Goal: Task Accomplishment & Management: Complete application form

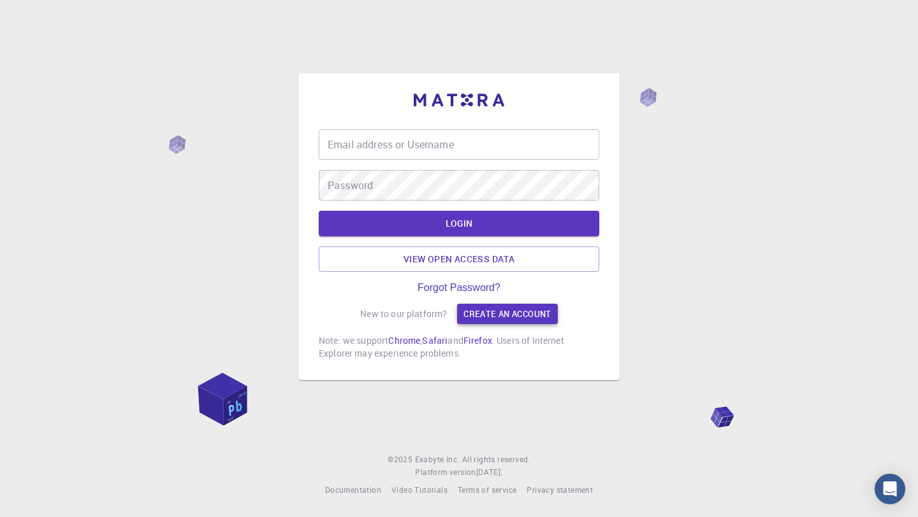
click at [507, 312] on link "Create an account" at bounding box center [507, 314] width 100 height 20
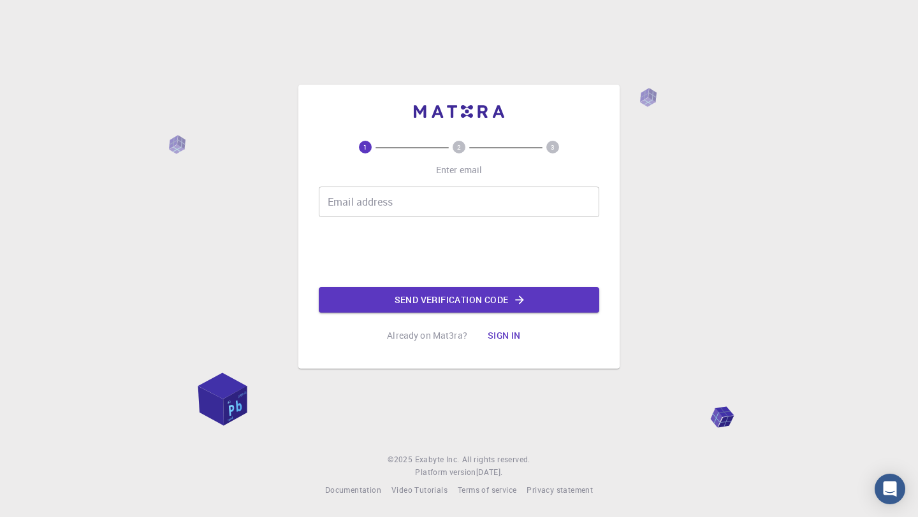
click at [447, 199] on input "Email address" at bounding box center [459, 202] width 280 height 31
type input "[EMAIL_ADDRESS][DOMAIN_NAME]"
click at [434, 309] on button "Send verification code" at bounding box center [459, 299] width 280 height 25
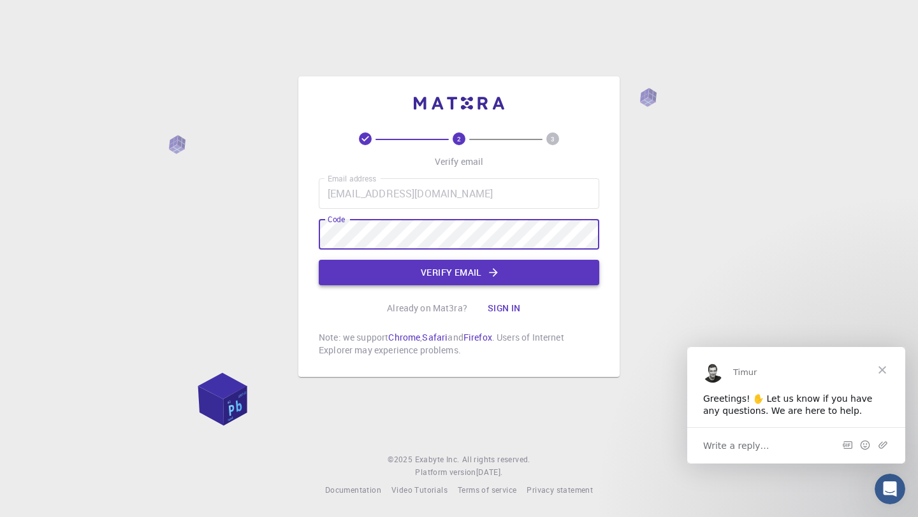
click at [437, 280] on button "Verify email" at bounding box center [459, 272] width 280 height 25
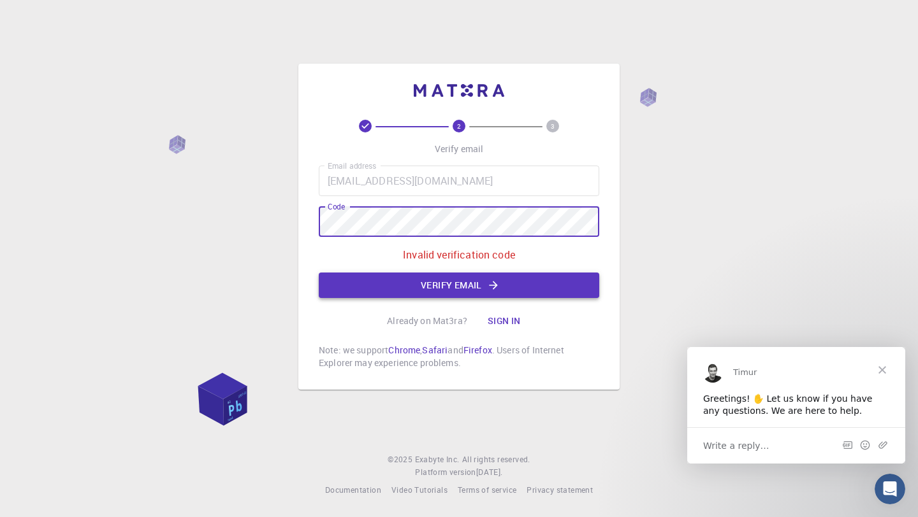
click at [440, 287] on button "Verify email" at bounding box center [459, 285] width 280 height 25
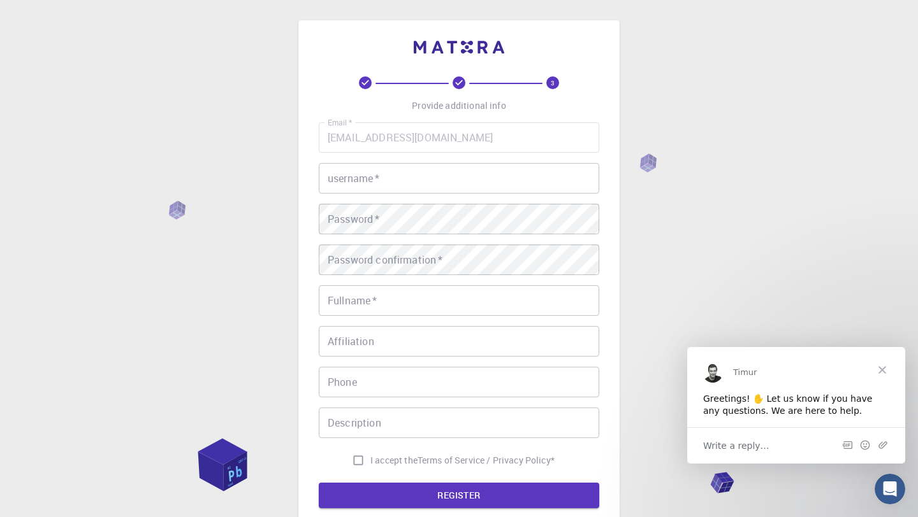
click at [407, 175] on input "username   *" at bounding box center [459, 178] width 280 height 31
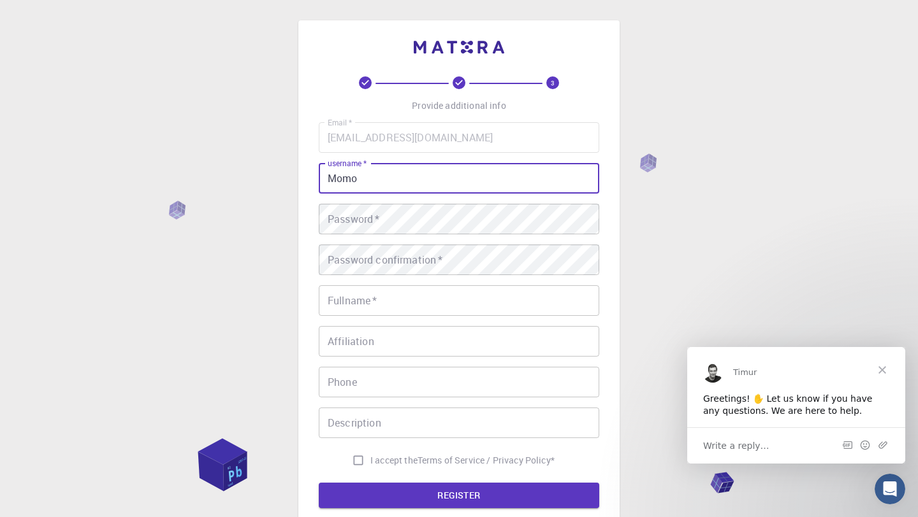
type input "Momo"
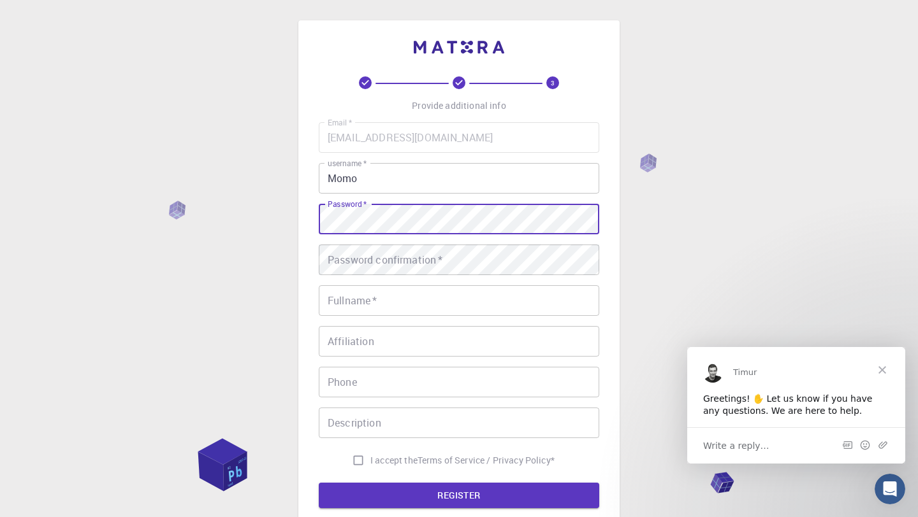
click at [372, 181] on input "Momo" at bounding box center [459, 178] width 280 height 31
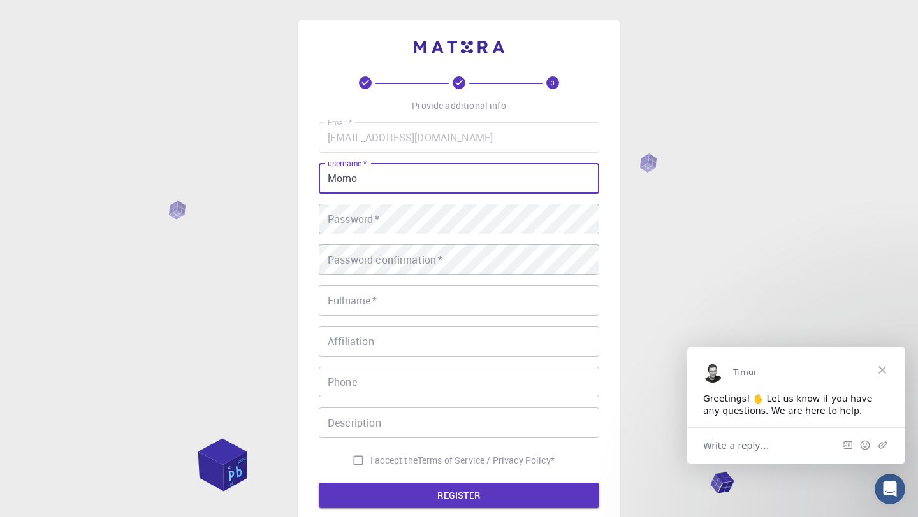
click at [374, 214] on div "Password   * Password   *" at bounding box center [459, 219] width 280 height 31
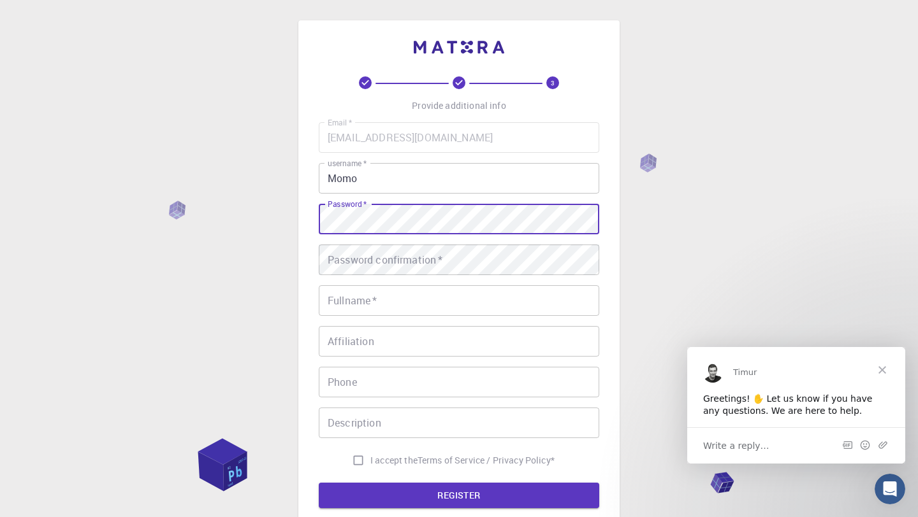
click at [361, 253] on div "Password confirmation   * Password confirmation   *" at bounding box center [459, 260] width 280 height 31
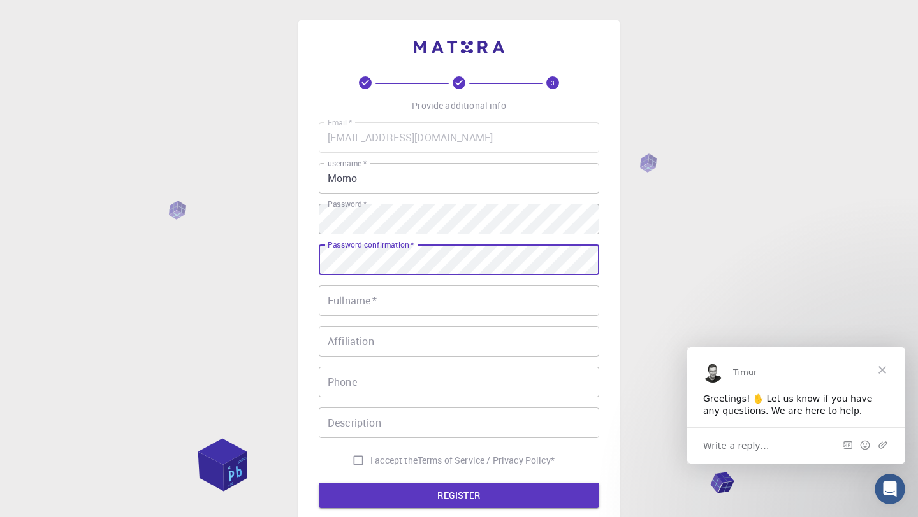
click at [351, 309] on input "Fullname   *" at bounding box center [459, 301] width 280 height 31
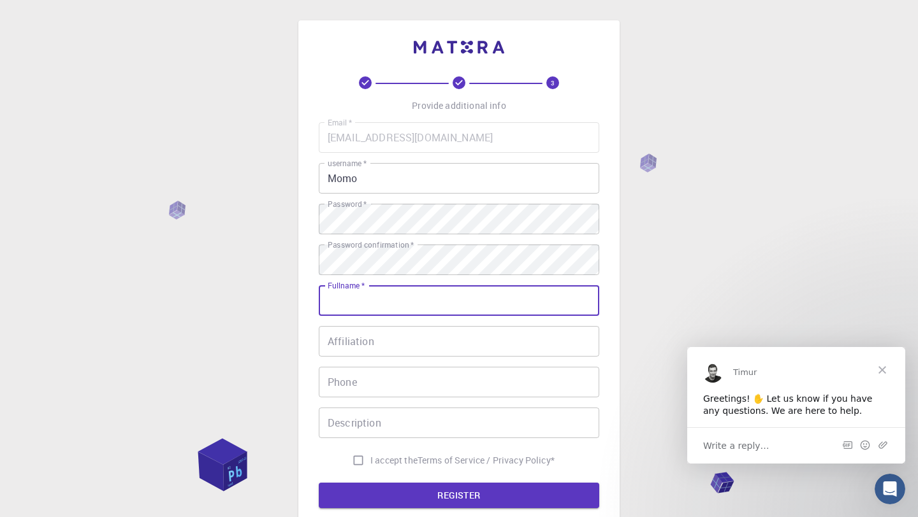
type input "[PERSON_NAME] [PERSON_NAME]"
type input "3929412151"
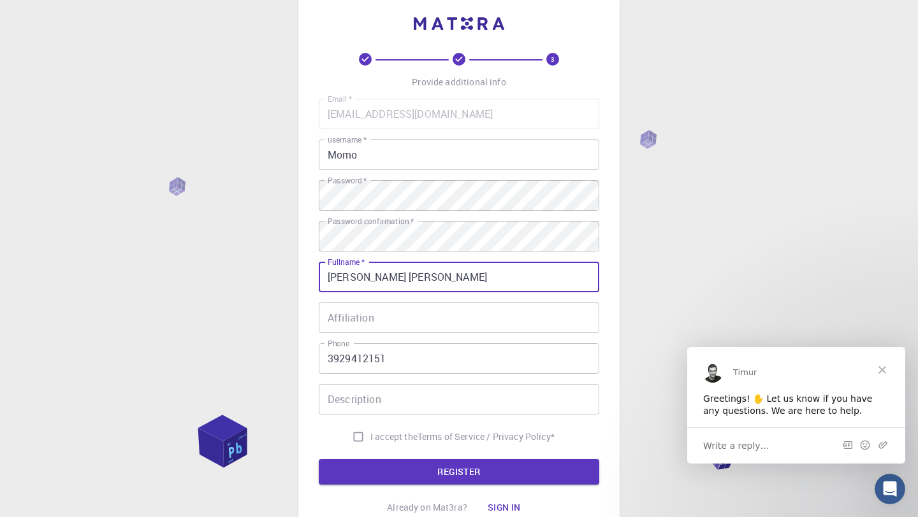
scroll to position [52, 0]
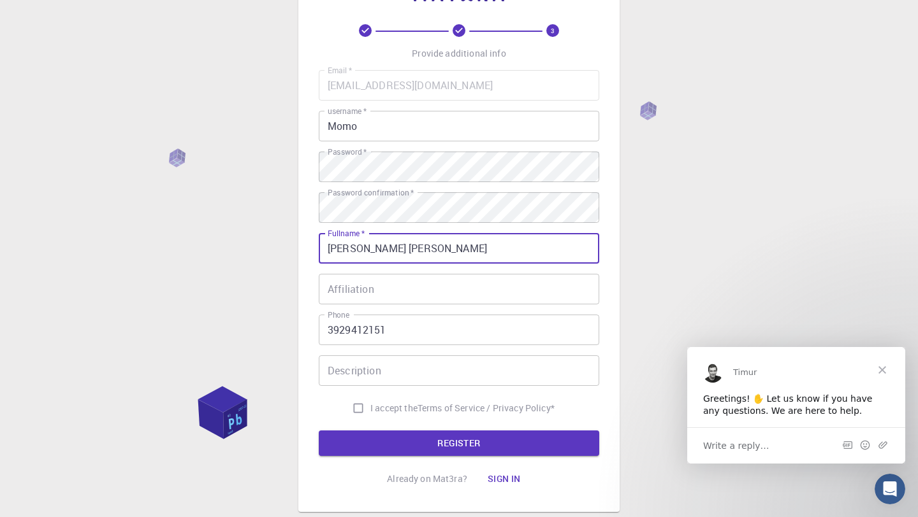
click at [401, 295] on input "Affiliation" at bounding box center [459, 289] width 280 height 31
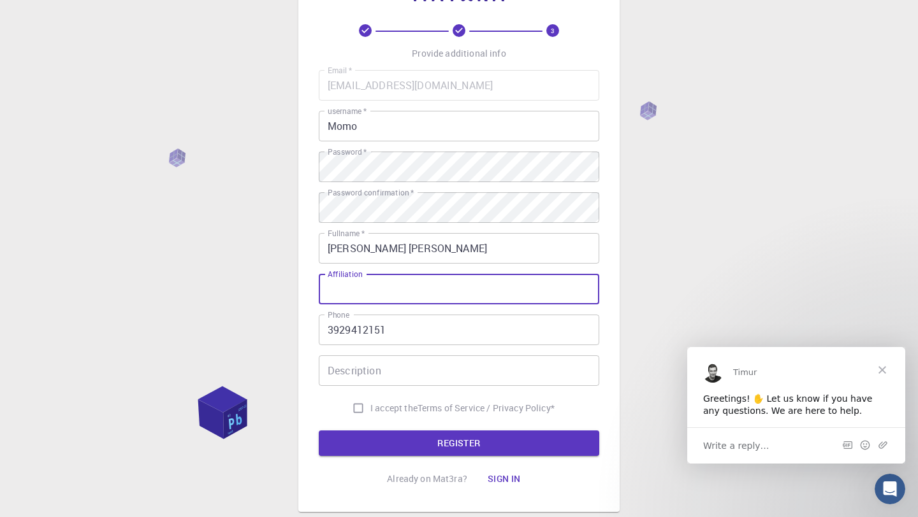
scroll to position [133, 0]
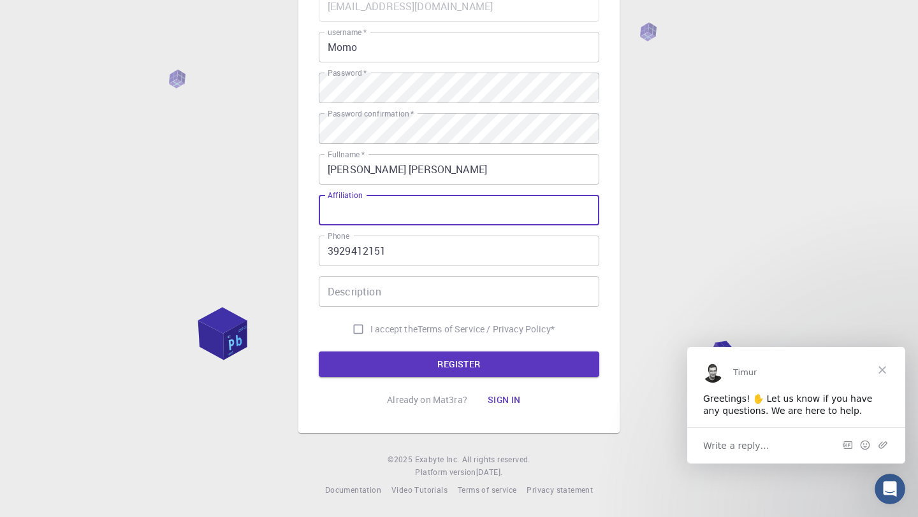
click at [355, 326] on input "I accept the Terms of Service / Privacy Policy *" at bounding box center [358, 329] width 24 height 24
checkbox input "true"
click at [391, 361] on button "REGISTER" at bounding box center [459, 364] width 280 height 25
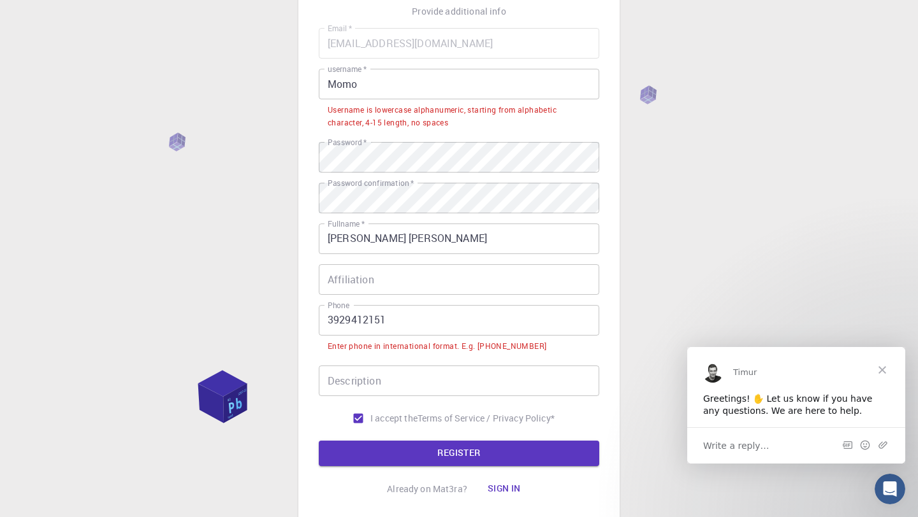
scroll to position [92, 0]
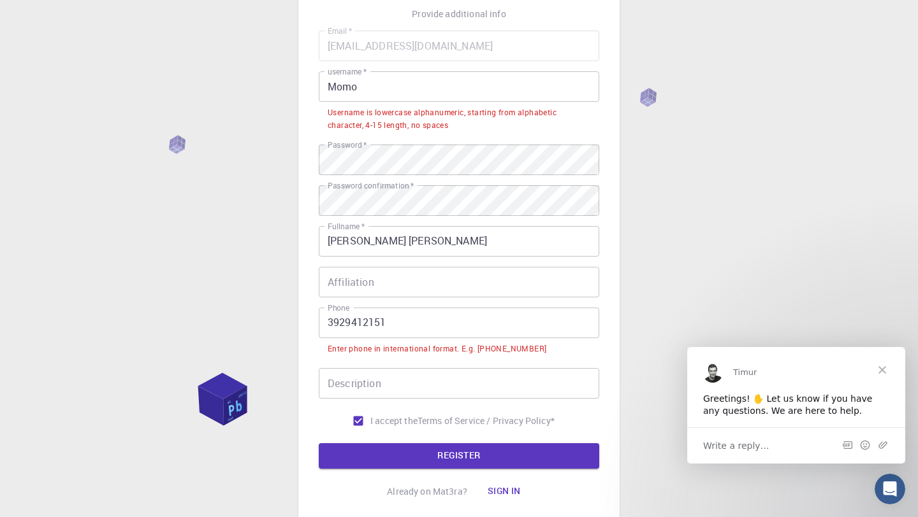
click at [336, 85] on input "Momo" at bounding box center [459, 86] width 280 height 31
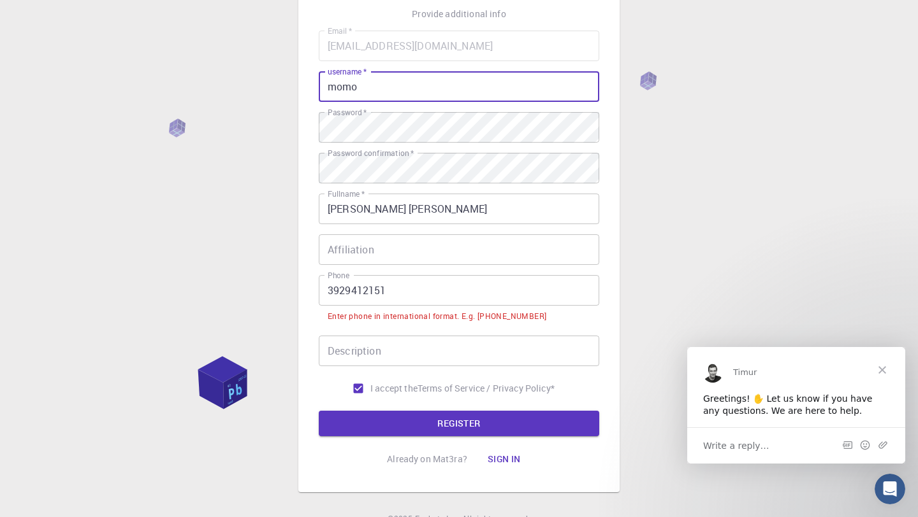
click at [379, 90] on input "momo" at bounding box center [459, 86] width 280 height 31
type input "momokok"
click at [446, 416] on button "REGISTER" at bounding box center [459, 423] width 280 height 25
click at [444, 422] on button "REGISTER" at bounding box center [459, 423] width 280 height 25
click at [767, 450] on div "Write a reply…" at bounding box center [796, 445] width 218 height 36
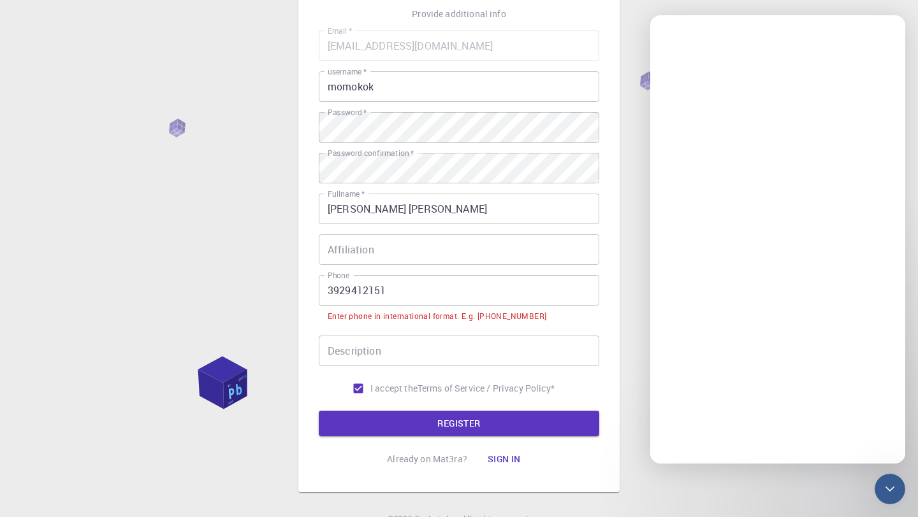
scroll to position [0, 0]
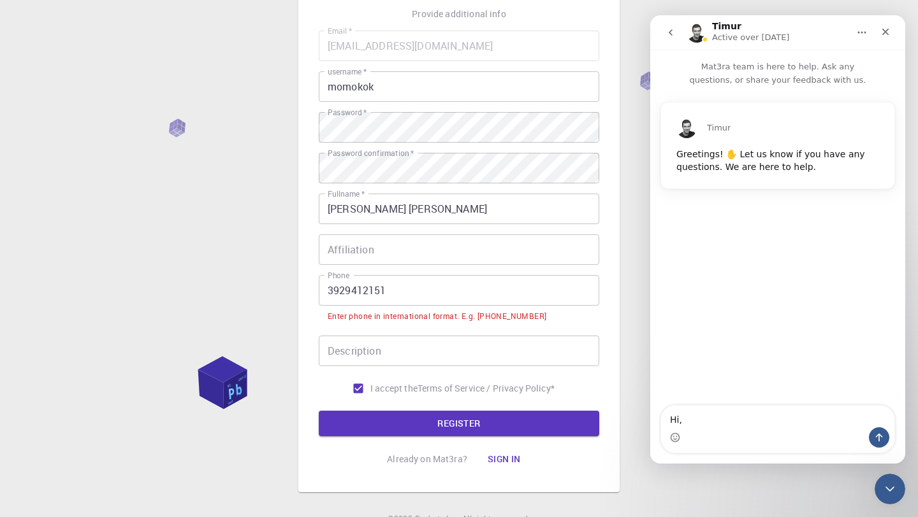
type textarea "Hi,"
click at [329, 287] on input "3929412151" at bounding box center [459, 290] width 280 height 31
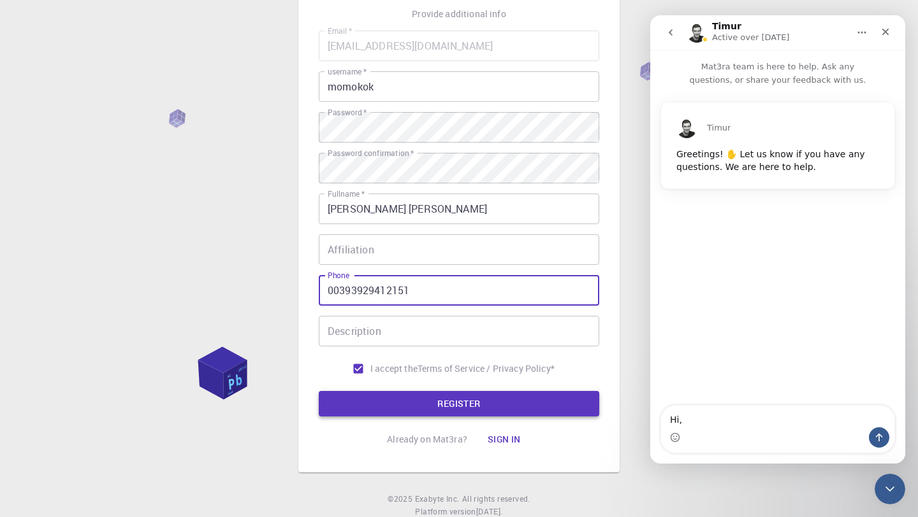
click at [390, 403] on button "REGISTER" at bounding box center [459, 403] width 280 height 25
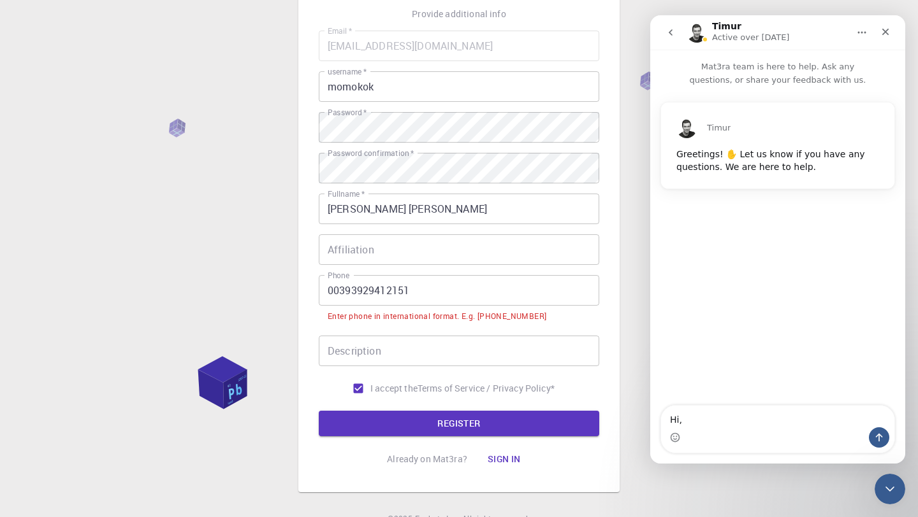
click at [339, 291] on input "00393929412151" at bounding box center [459, 290] width 280 height 31
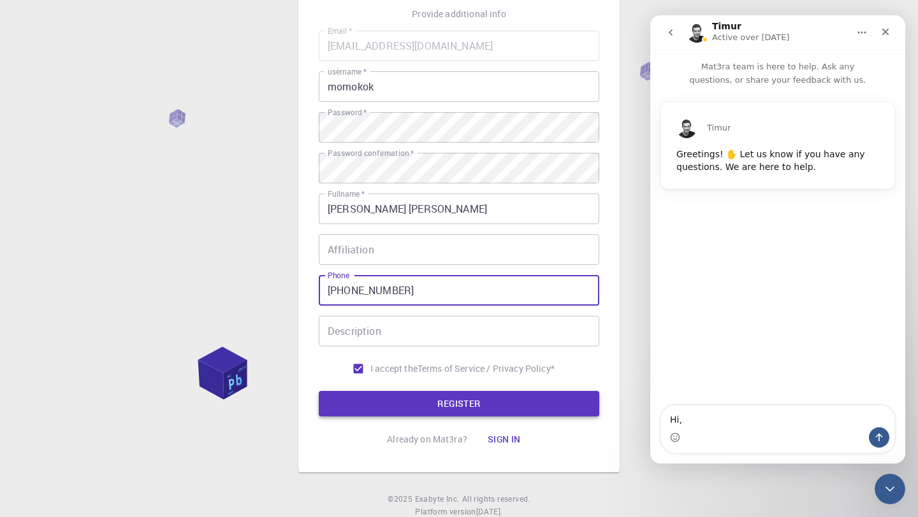
type input "[PHONE_NUMBER]"
click at [386, 405] on button "REGISTER" at bounding box center [459, 403] width 280 height 25
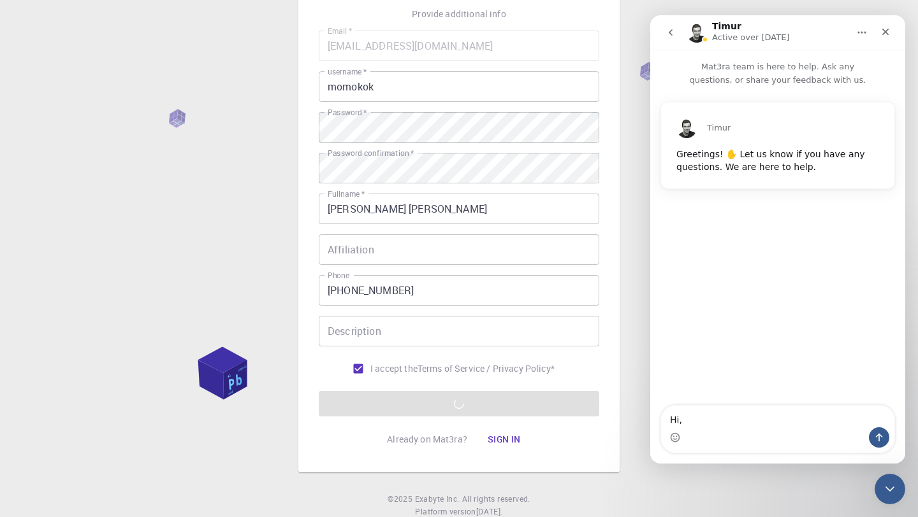
click at [346, 456] on div "3 Provide additional info Email   * [EMAIL_ADDRESS][DOMAIN_NAME] Email   * user…" at bounding box center [458, 201] width 321 height 544
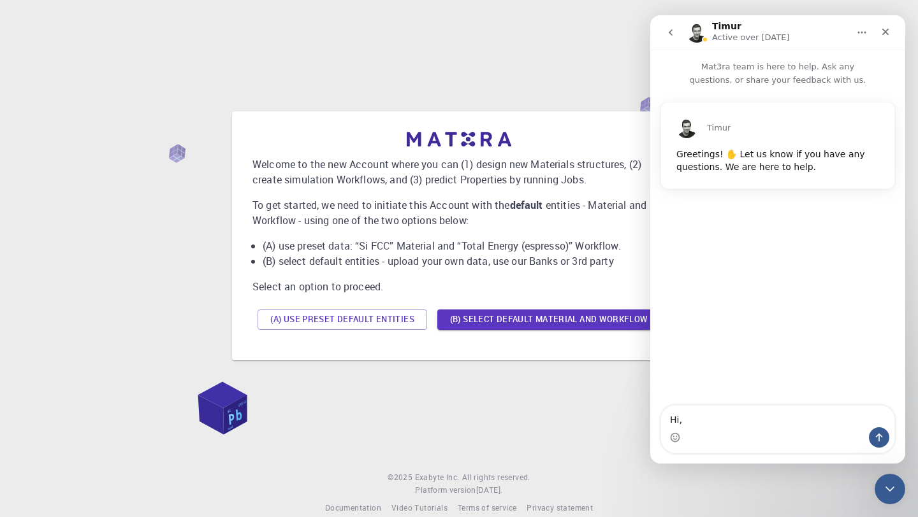
click at [861, 31] on icon "Home" at bounding box center [862, 32] width 10 height 10
click at [885, 34] on icon "Close" at bounding box center [885, 32] width 10 height 10
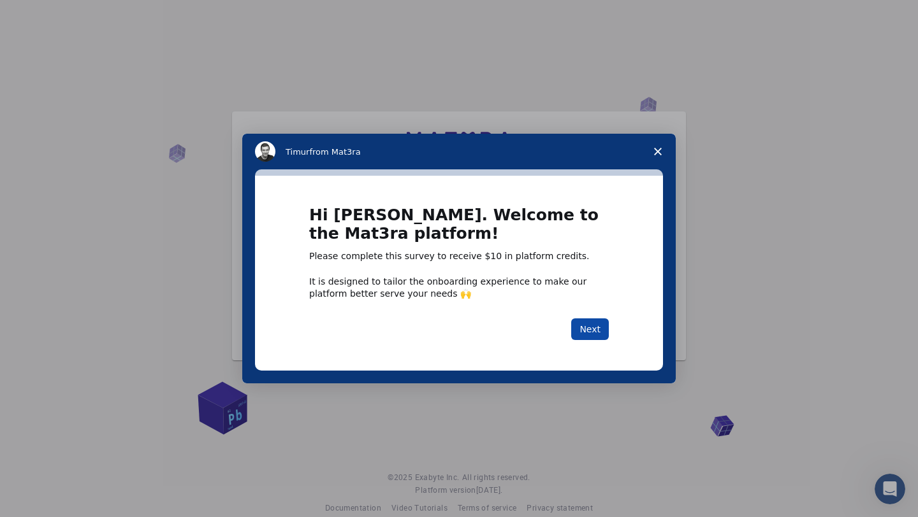
click at [589, 323] on button "Next" at bounding box center [590, 330] width 38 height 22
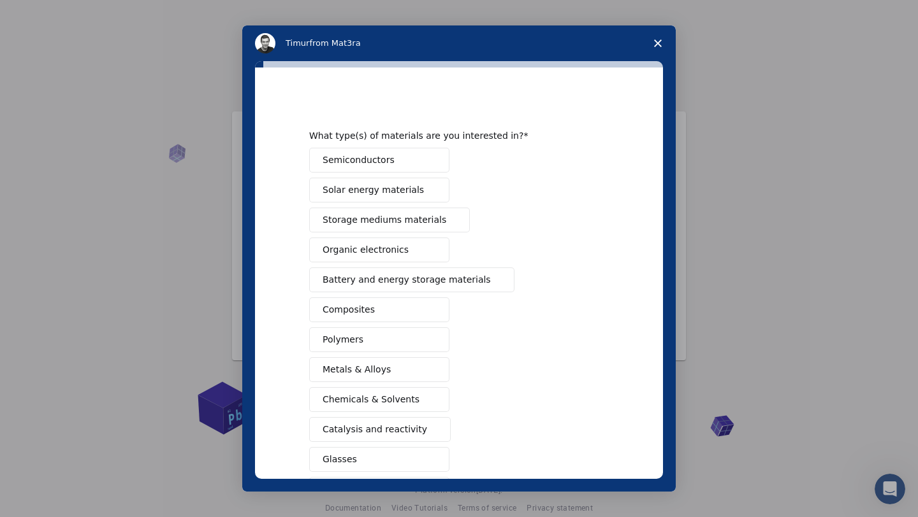
click at [407, 187] on span "Solar energy materials" at bounding box center [372, 190] width 101 height 13
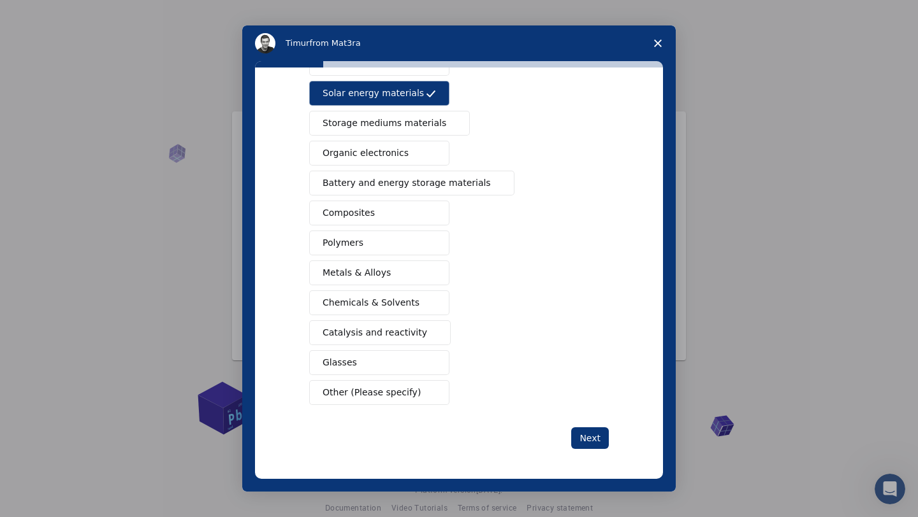
scroll to position [98, 0]
click at [589, 440] on button "Next" at bounding box center [590, 438] width 38 height 22
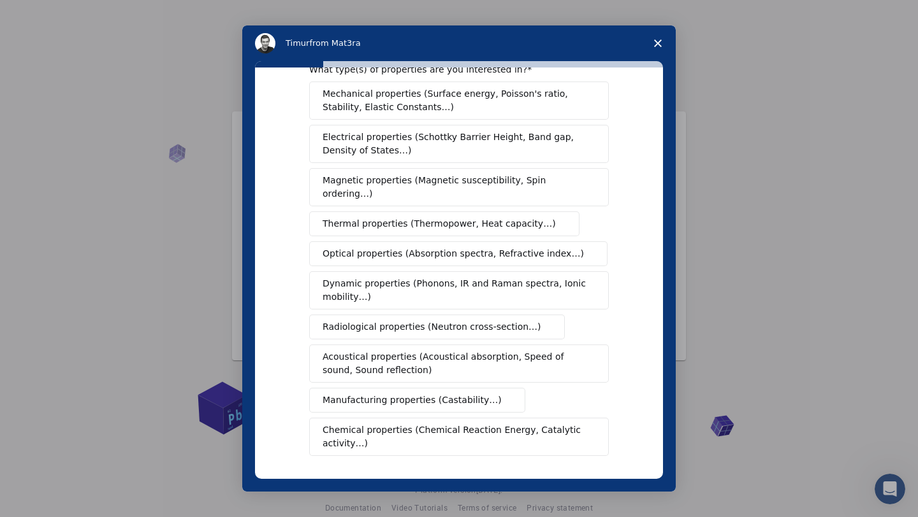
scroll to position [0, 0]
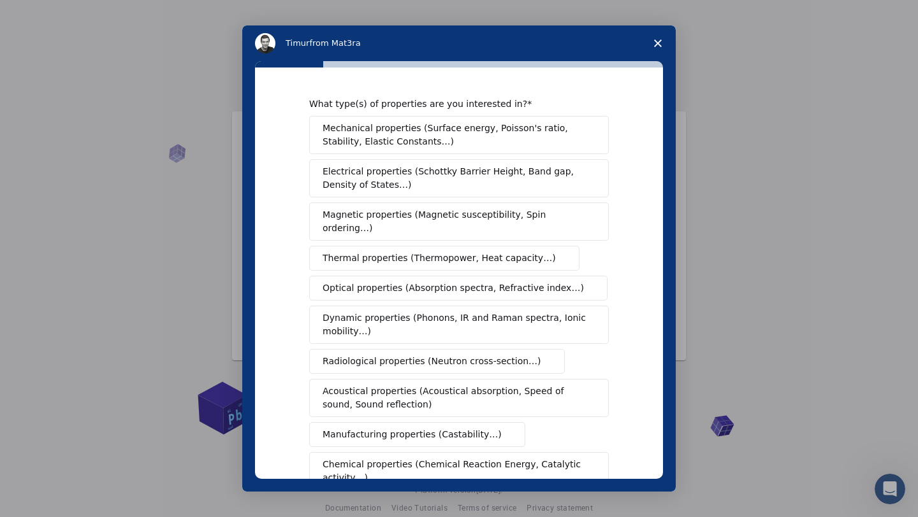
click at [662, 41] on span "Close survey" at bounding box center [658, 43] width 36 height 36
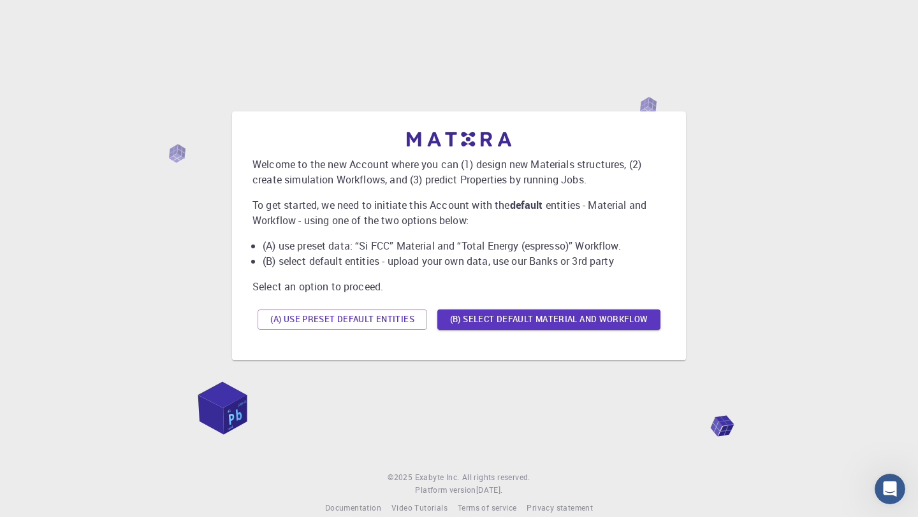
click at [662, 41] on div "Welcome to the new Account where you can (1) design new Materials structures, (…" at bounding box center [458, 236] width 887 height 400
click at [366, 319] on button "(A) Use preset default entities" at bounding box center [342, 320] width 170 height 20
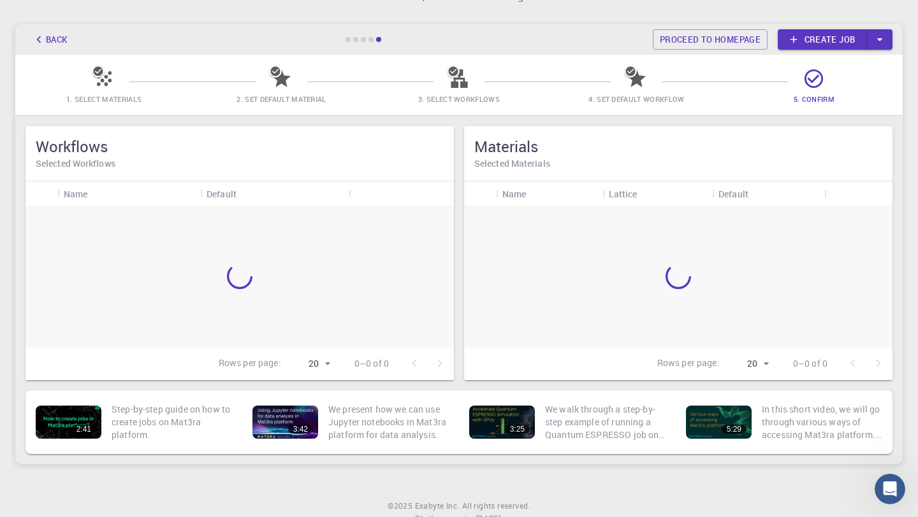
scroll to position [44, 0]
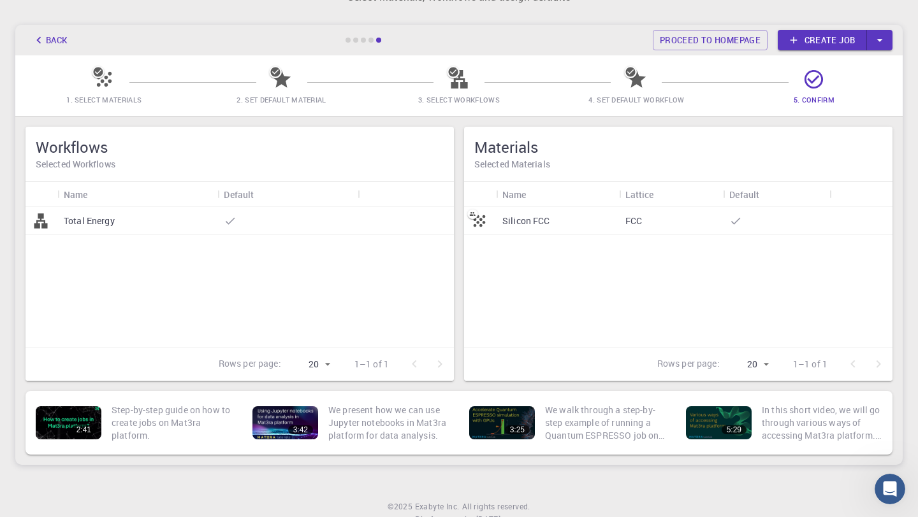
click at [370, 41] on div at bounding box center [370, 40] width 5 height 5
click at [551, 219] on div "Silicon FCC" at bounding box center [557, 221] width 123 height 28
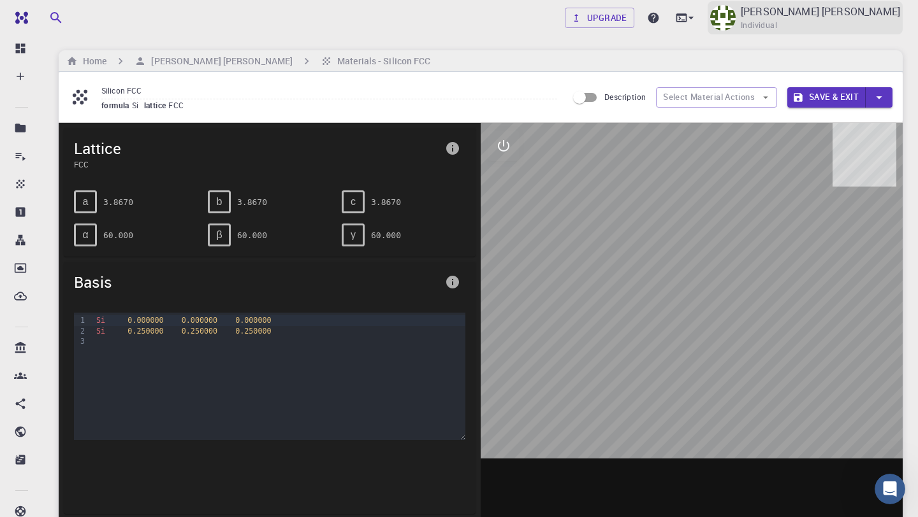
click at [820, 15] on p "[PERSON_NAME] [PERSON_NAME]" at bounding box center [820, 11] width 159 height 15
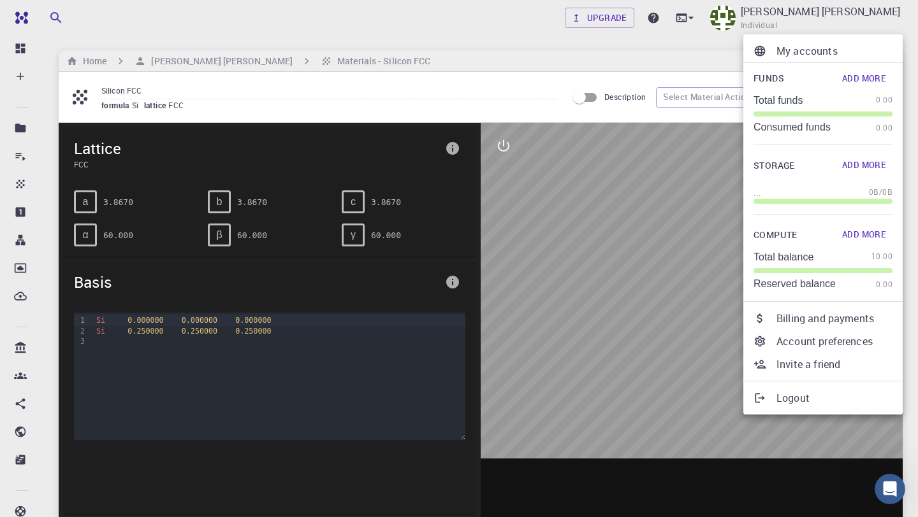
click at [557, 391] on div at bounding box center [459, 258] width 918 height 517
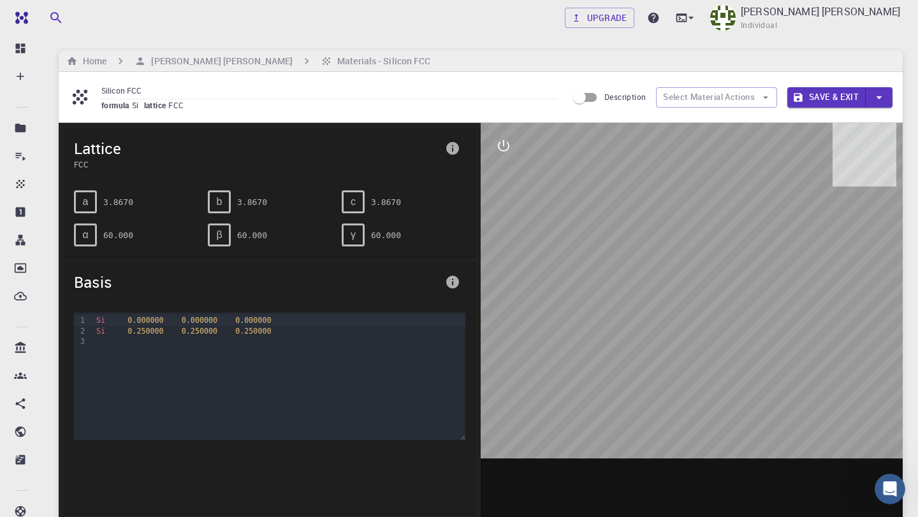
click at [557, 391] on div at bounding box center [692, 321] width 422 height 396
